Goal: Find specific page/section: Find specific page/section

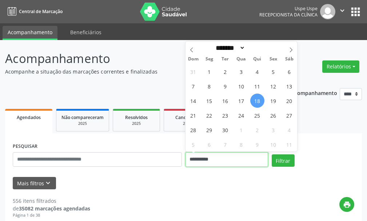
drag, startPoint x: 171, startPoint y: 160, endPoint x: 157, endPoint y: 160, distance: 13.8
click at [157, 160] on div "**********" at bounding box center [183, 156] width 345 height 31
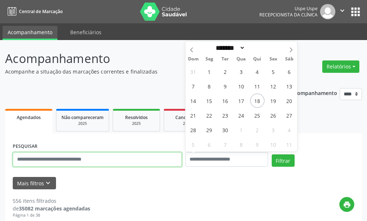
click at [52, 156] on input "text" at bounding box center [97, 159] width 169 height 15
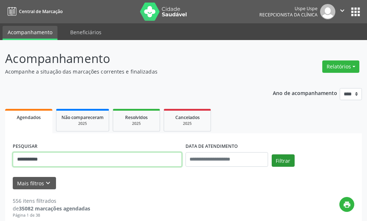
type input "**********"
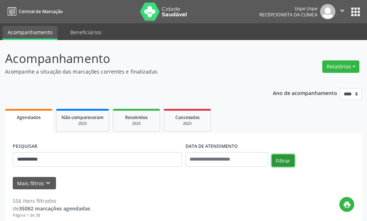
drag, startPoint x: 281, startPoint y: 159, endPoint x: 279, endPoint y: 139, distance: 20.1
click at [281, 147] on div "**********" at bounding box center [183, 156] width 345 height 31
click at [284, 159] on button "Filtrar" at bounding box center [283, 160] width 23 height 12
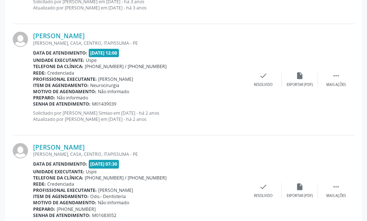
scroll to position [1697, 0]
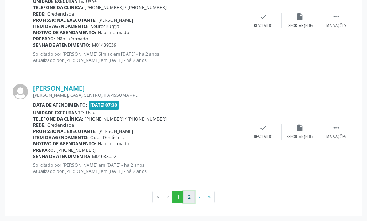
click at [189, 196] on button "2" at bounding box center [188, 197] width 11 height 12
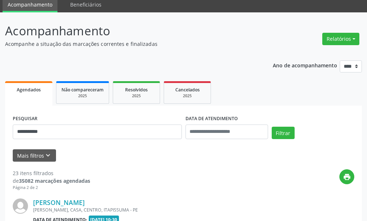
scroll to position [913, 0]
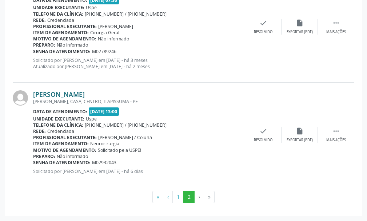
click at [85, 95] on link "[PERSON_NAME]" at bounding box center [59, 94] width 52 height 8
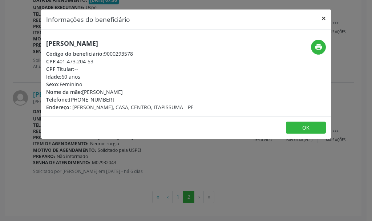
click at [324, 17] on button "×" at bounding box center [324, 18] width 15 height 18
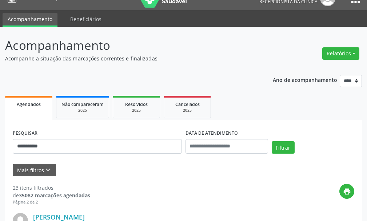
scroll to position [0, 0]
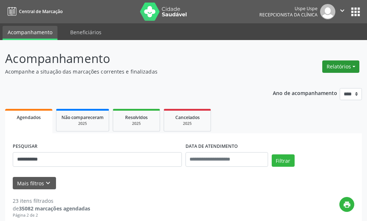
drag, startPoint x: 356, startPoint y: 66, endPoint x: 349, endPoint y: 67, distance: 6.4
click at [355, 66] on button "Relatórios" at bounding box center [340, 66] width 37 height 12
click at [325, 84] on link "Agendamentos" at bounding box center [320, 82] width 78 height 10
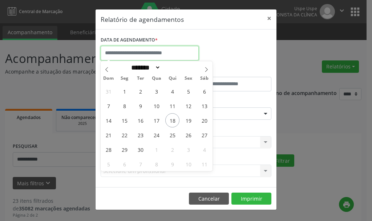
click at [157, 56] on input "text" at bounding box center [150, 53] width 98 height 15
click at [191, 120] on span "19" at bounding box center [188, 120] width 14 height 14
type input "**********"
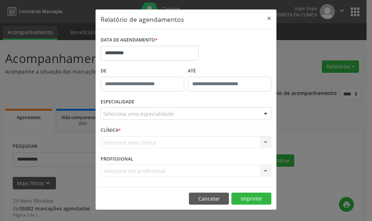
click at [160, 118] on div "Seleciona uma especialidade" at bounding box center [186, 113] width 171 height 12
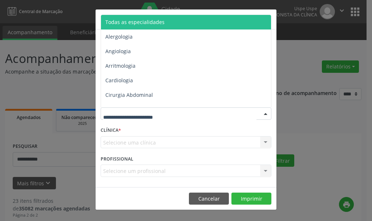
click at [153, 26] on span "Todas as especialidades" at bounding box center [186, 22] width 171 height 15
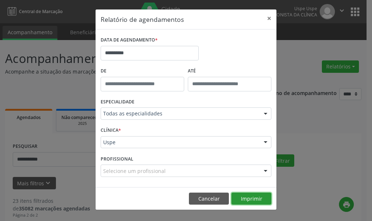
click at [244, 199] on button "Imprimir" at bounding box center [252, 198] width 40 height 12
click at [269, 17] on button "×" at bounding box center [269, 18] width 15 height 18
